Goal: Information Seeking & Learning: Learn about a topic

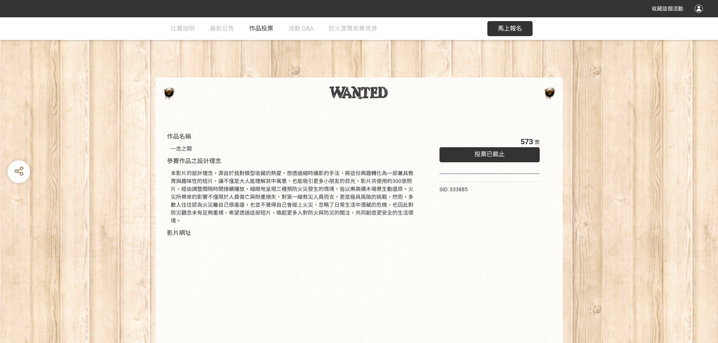
click at [255, 28] on span "作品投票" at bounding box center [261, 28] width 24 height 7
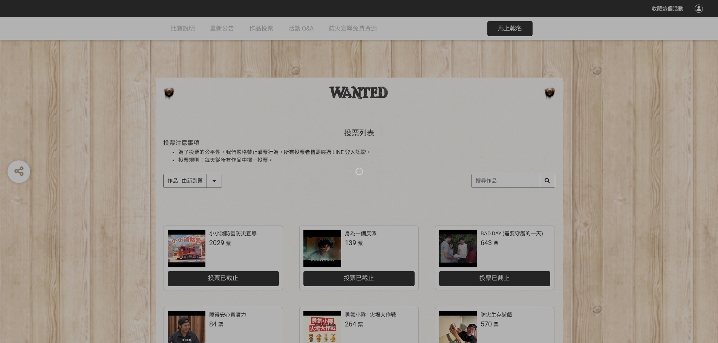
click at [212, 182] on div at bounding box center [359, 171] width 718 height 343
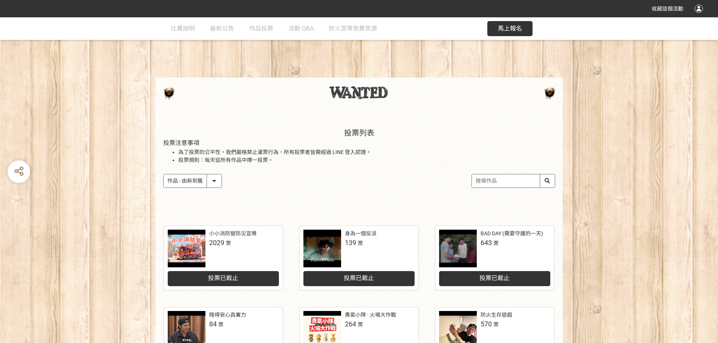
click at [203, 180] on select "作品 - 由新到舊 作品 - 由舊到新 票數 - 由多到少 票數 - 由少到多" at bounding box center [193, 181] width 58 height 13
select select "vote"
click at [164, 175] on select "作品 - 由新到舊 作品 - 由舊到新 票數 - 由多到少 票數 - 由少到多" at bounding box center [193, 181] width 58 height 13
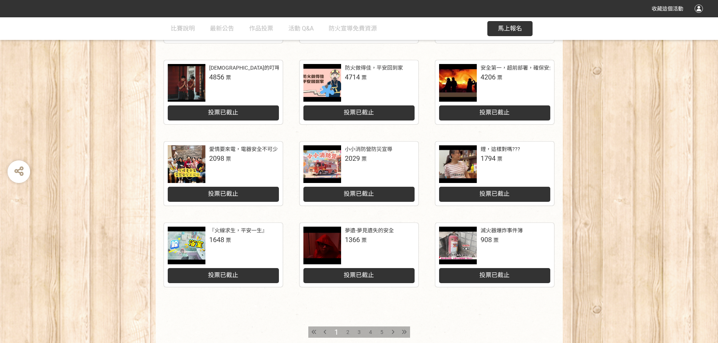
scroll to position [312, 0]
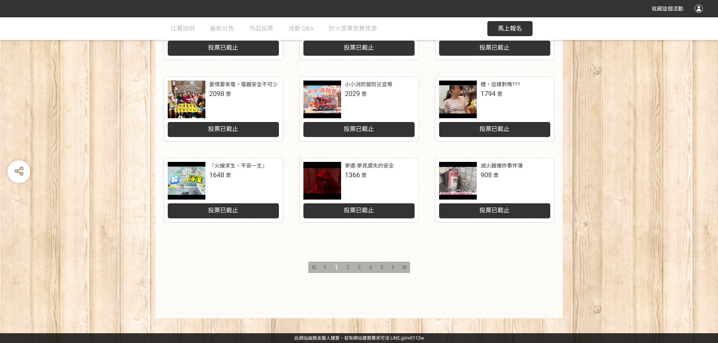
click at [344, 265] on div "2" at bounding box center [347, 267] width 11 height 11
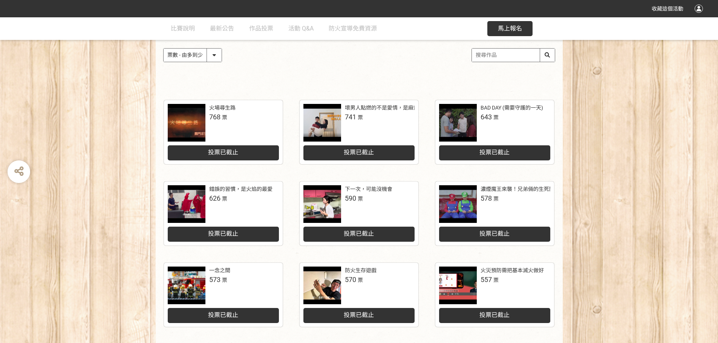
scroll to position [113, 0]
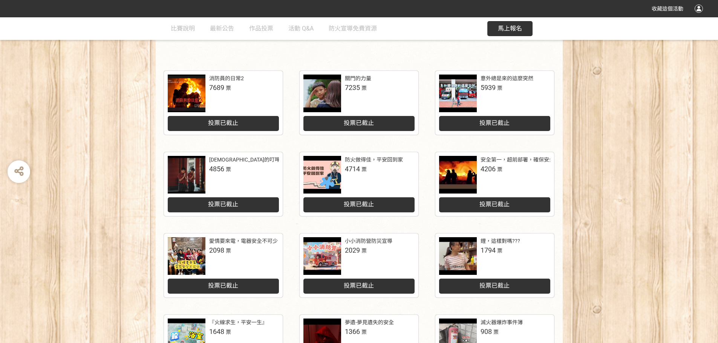
scroll to position [199, 0]
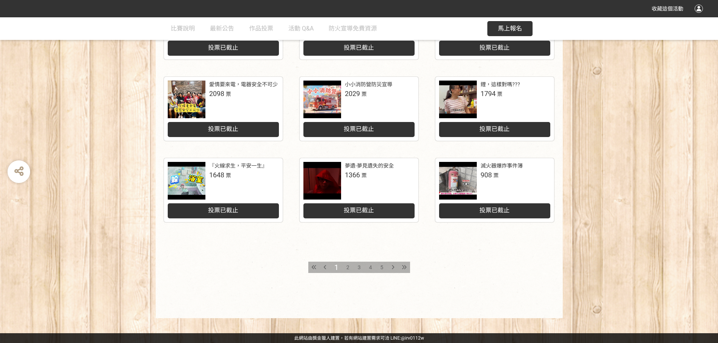
click at [347, 266] on span "2" at bounding box center [347, 268] width 3 height 6
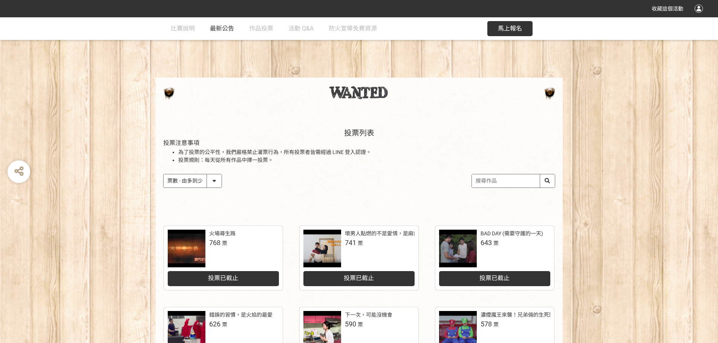
click at [228, 31] on span "最新公告" at bounding box center [222, 28] width 24 height 7
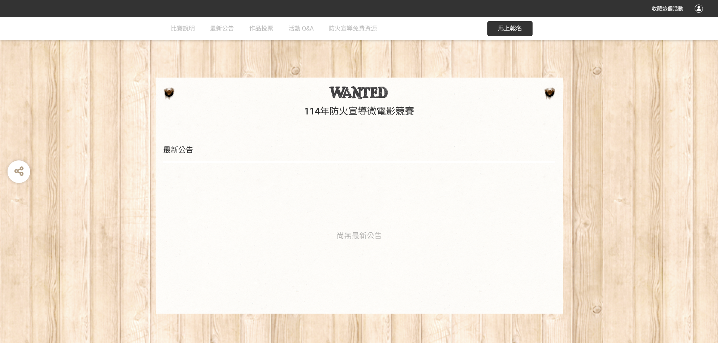
click at [256, 35] on link "作品投票" at bounding box center [261, 28] width 24 height 23
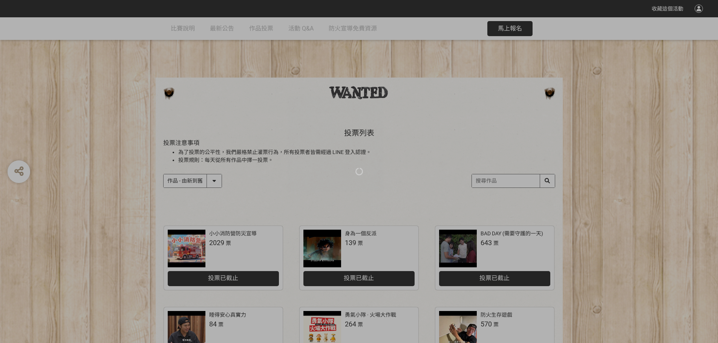
click at [365, 38] on div at bounding box center [359, 171] width 718 height 343
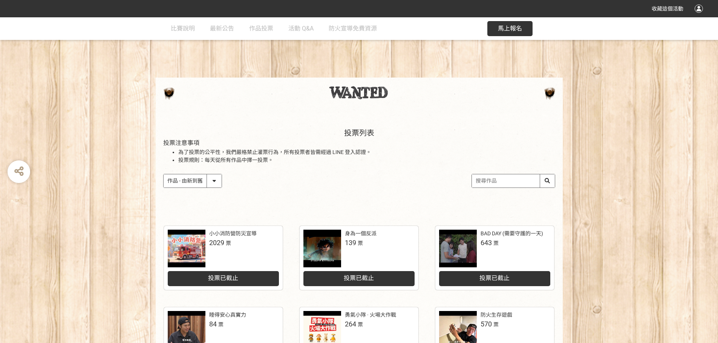
click at [276, 29] on div "比賽說明 最新公告 作品投票 活動 Q&A 防火宣導免費資源" at bounding box center [281, 28] width 221 height 23
click at [300, 29] on span "活動 Q&A" at bounding box center [300, 28] width 25 height 7
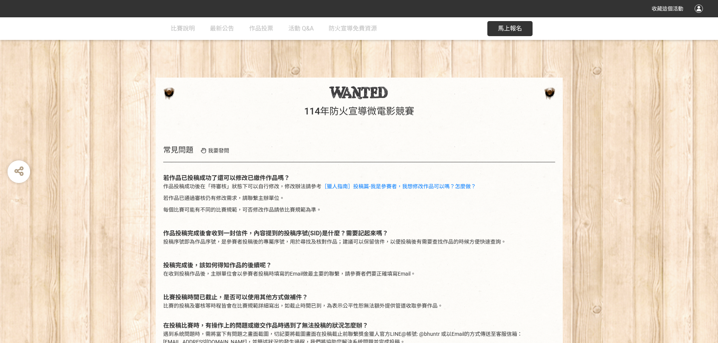
click at [214, 155] on div "常見問題 我要發問 若作品已投稿成功了還可以修改已繳件作品嗎？ 作品投稿成功後在「待審核」狀態下可以自行修改，修改辦法請參考 ［獵人指南］投稿篇-我是參賽者，…" at bounding box center [359, 270] width 392 height 248
click at [215, 153] on span "我要發問" at bounding box center [218, 151] width 21 height 6
